Goal: Task Accomplishment & Management: Use online tool/utility

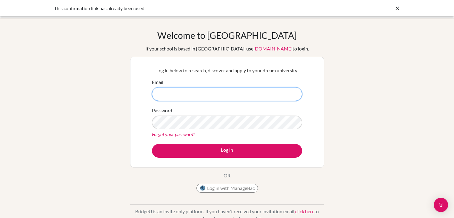
type input "[EMAIL_ADDRESS][DOMAIN_NAME]"
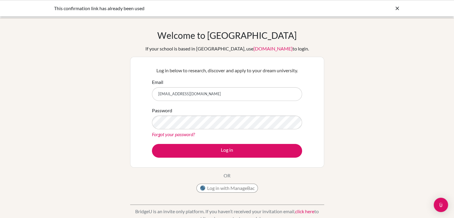
click at [399, 7] on icon at bounding box center [398, 8] width 6 height 6
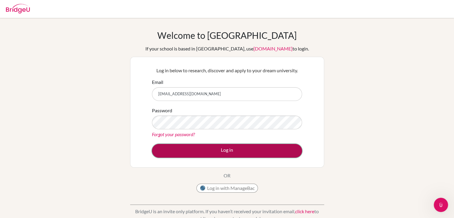
click at [232, 149] on button "Log in" at bounding box center [227, 151] width 150 height 14
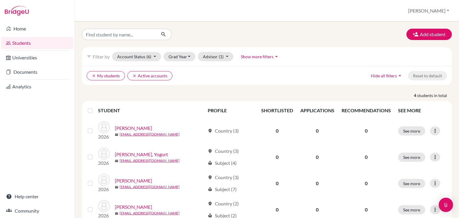
scroll to position [21, 0]
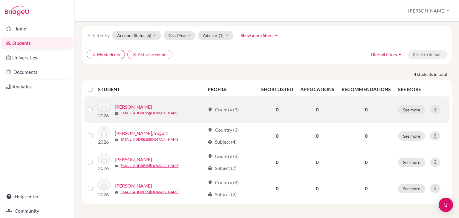
click at [129, 105] on link "Lee, Joyce" at bounding box center [133, 106] width 37 height 7
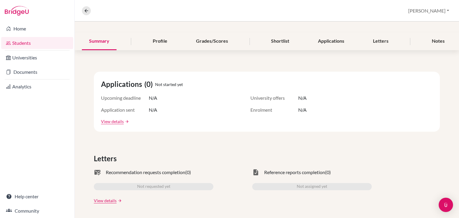
scroll to position [63, 0]
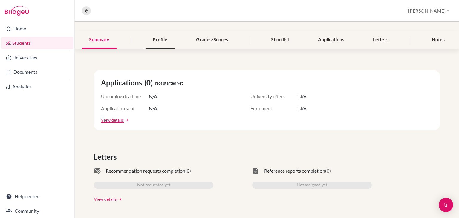
click at [160, 41] on div "Profile" at bounding box center [159, 40] width 29 height 18
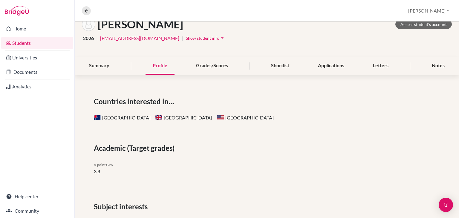
scroll to position [36, 0]
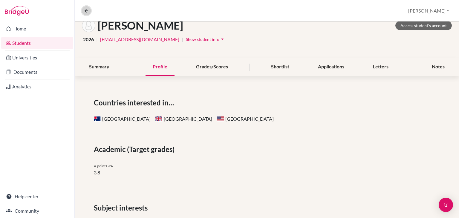
click at [87, 10] on icon at bounding box center [86, 10] width 5 height 5
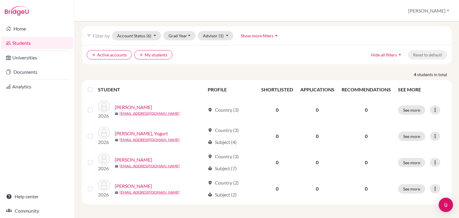
scroll to position [21, 0]
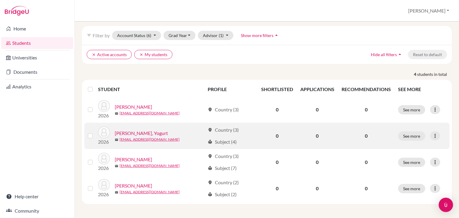
click at [130, 132] on link "Liang, Yogurt" at bounding box center [141, 133] width 53 height 7
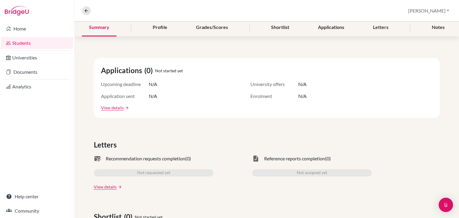
scroll to position [76, 0]
click at [158, 28] on div "Profile" at bounding box center [159, 27] width 29 height 18
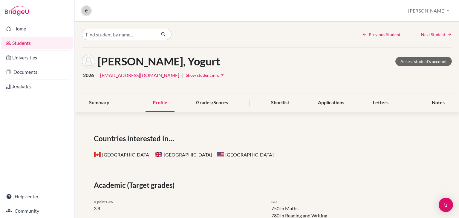
click at [88, 10] on icon at bounding box center [86, 10] width 5 height 5
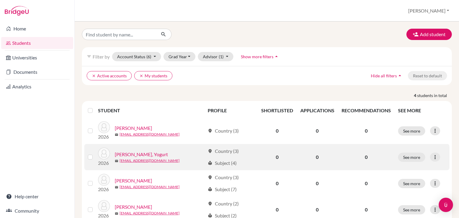
scroll to position [21, 0]
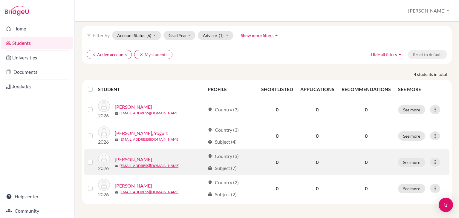
click at [123, 159] on link "Lin, Jenny" at bounding box center [133, 159] width 37 height 7
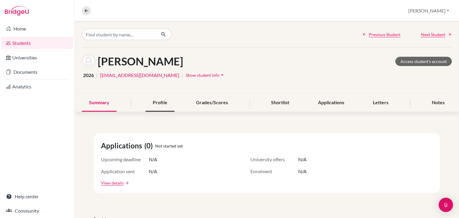
click at [166, 106] on div "Profile" at bounding box center [159, 103] width 29 height 18
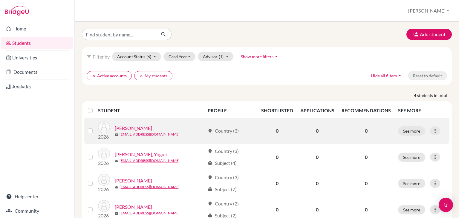
scroll to position [21, 0]
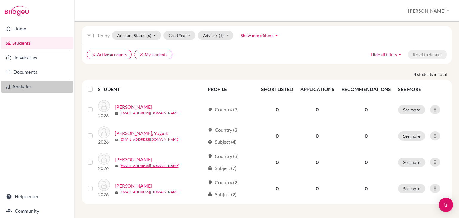
click at [26, 90] on link "Analytics" at bounding box center [37, 87] width 72 height 12
